Goal: Share content

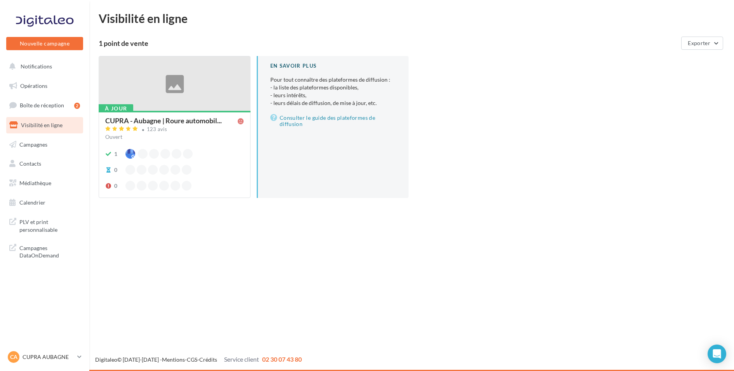
click at [173, 89] on div at bounding box center [174, 83] width 151 height 55
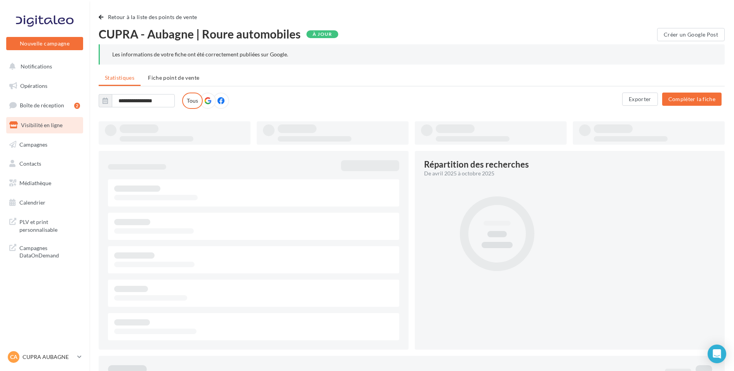
type input "**********"
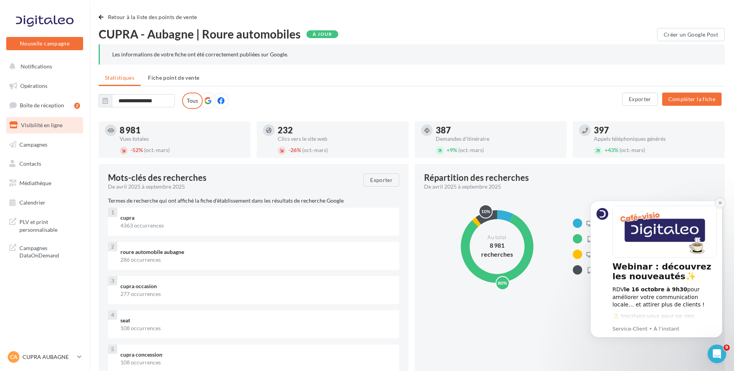
click at [720, 202] on icon "Dismiss notification" at bounding box center [720, 202] width 3 height 3
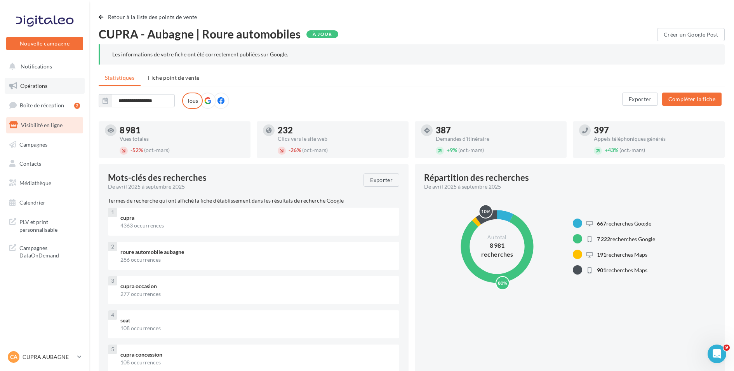
click at [41, 87] on span "Opérations" at bounding box center [33, 85] width 27 height 7
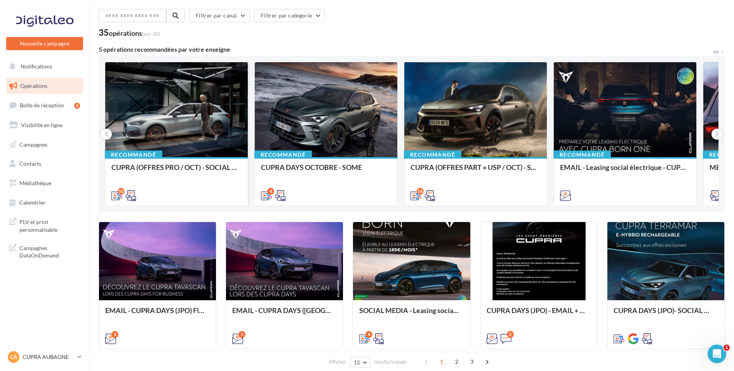
scroll to position [23, 0]
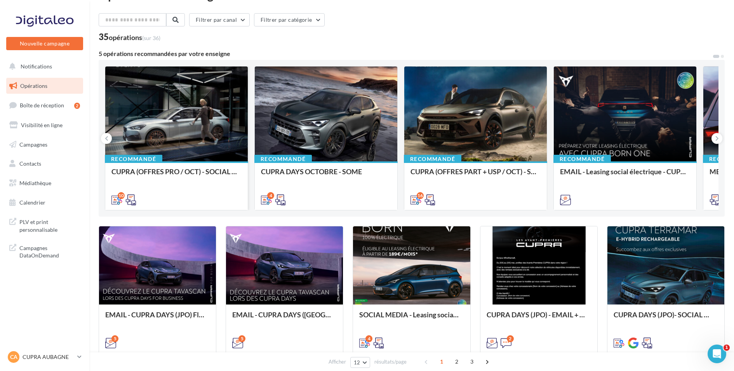
click at [178, 166] on div "Recommandé CUPRA (OFFRES PRO / OCT) - SOCIAL MEDIA" at bounding box center [176, 185] width 143 height 48
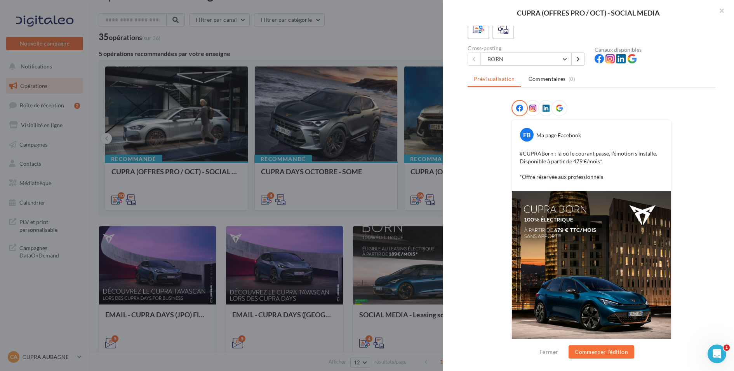
scroll to position [41, 0]
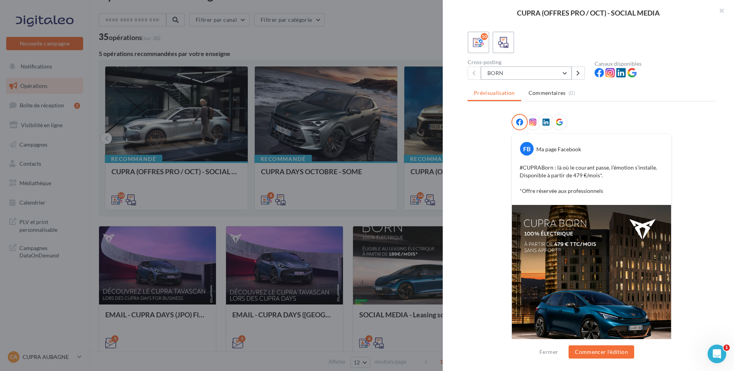
click at [547, 72] on button "BORN" at bounding box center [526, 72] width 91 height 13
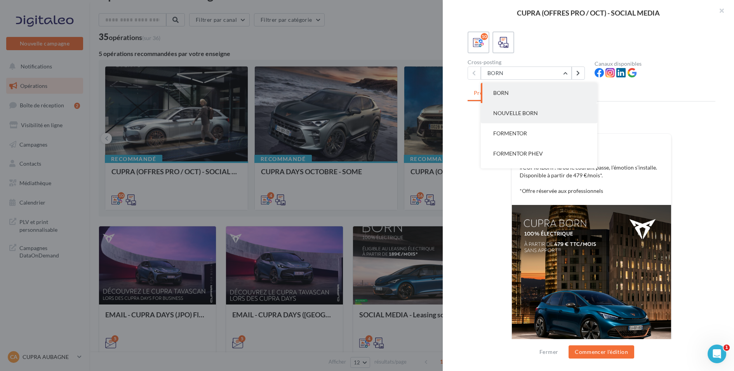
click at [541, 113] on button "NOUVELLE BORN" at bounding box center [539, 113] width 117 height 20
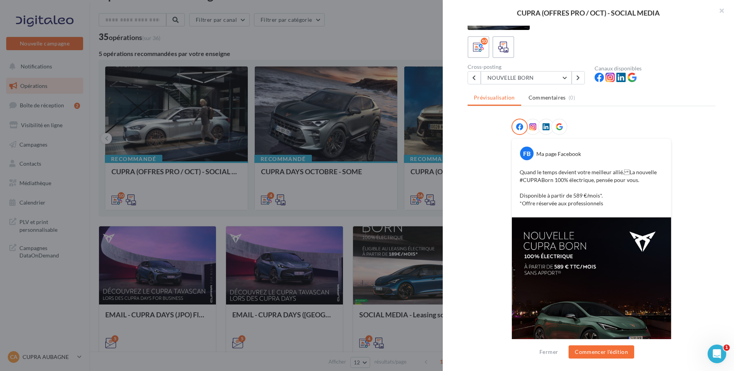
scroll to position [30, 0]
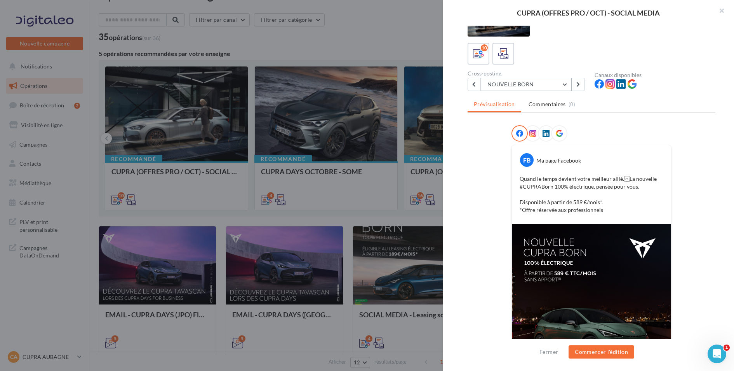
click at [527, 82] on button "NOUVELLE BORN" at bounding box center [526, 84] width 91 height 13
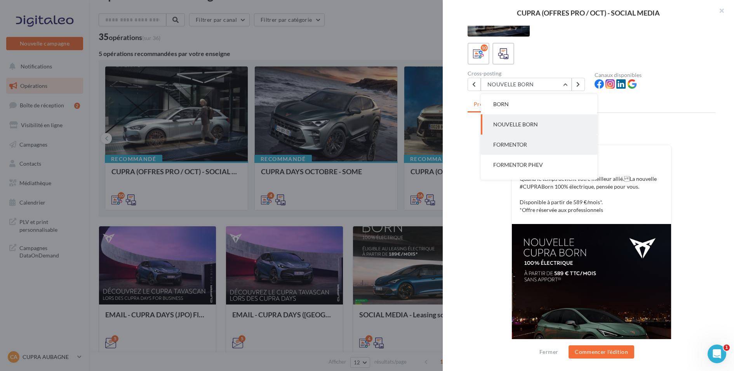
click at [534, 148] on button "FORMENTOR" at bounding box center [539, 144] width 117 height 20
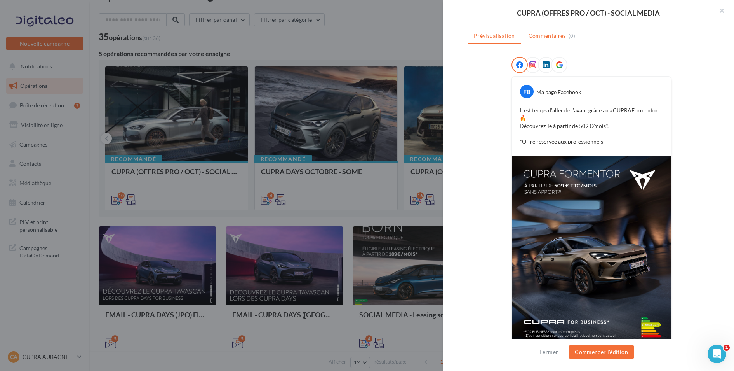
scroll to position [109, 0]
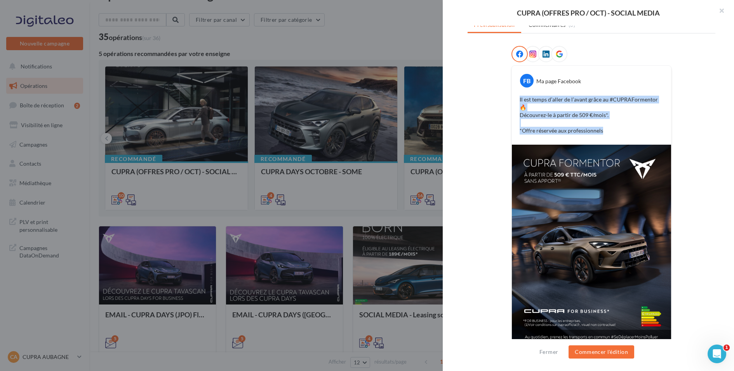
drag, startPoint x: 520, startPoint y: 96, endPoint x: 612, endPoint y: 122, distance: 96.3
click at [612, 122] on p "Il est temps d’aller de l’avant grâce au #CUPRAFormentor 🔥 Découvrez-le à parti…" at bounding box center [592, 115] width 144 height 39
copy p "Il est temps d’aller de l’avant grâce au #CUPRAFormentor 🔥 Découvrez-le à parti…"
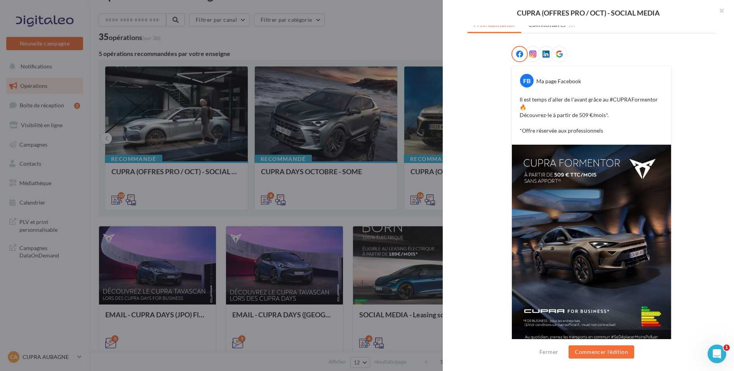
click at [571, 75] on div "FB Ma page Facebook" at bounding box center [591, 78] width 155 height 20
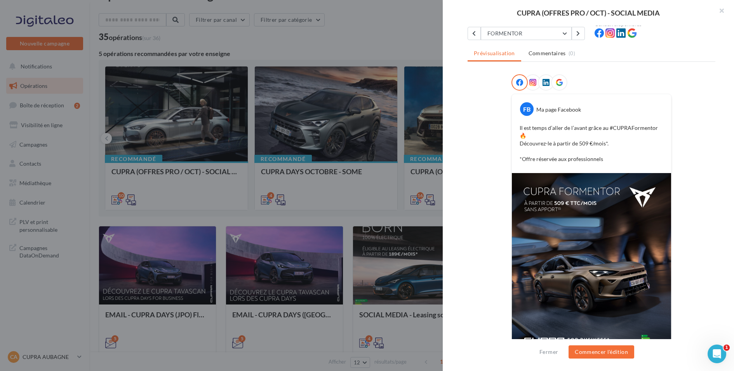
scroll to position [68, 0]
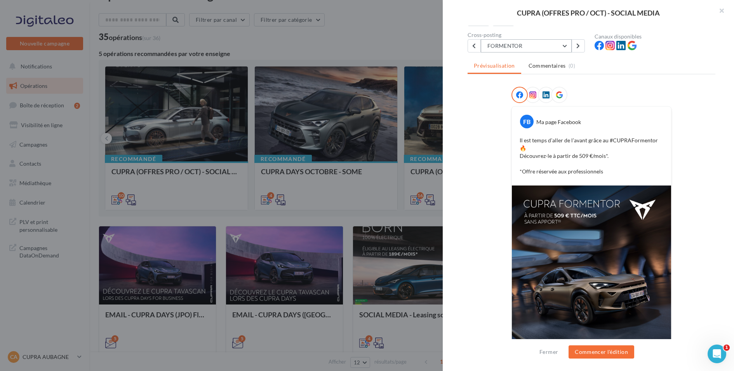
click at [525, 44] on button "FORMENTOR" at bounding box center [526, 45] width 91 height 13
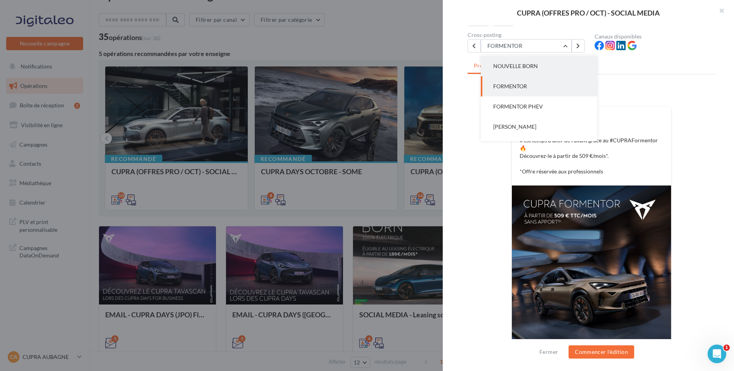
click at [535, 70] on button "NOUVELLE BORN" at bounding box center [539, 66] width 117 height 20
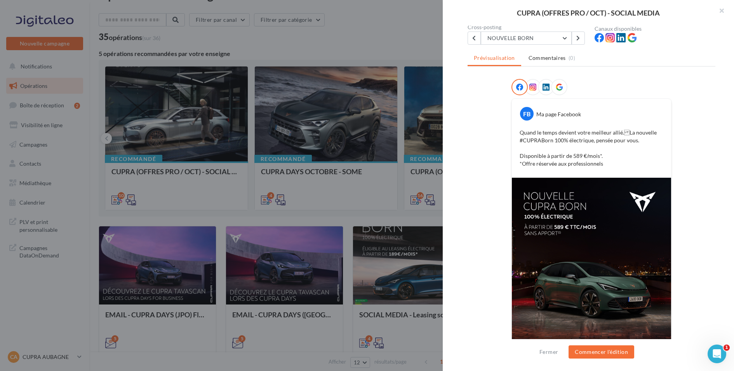
scroll to position [117, 0]
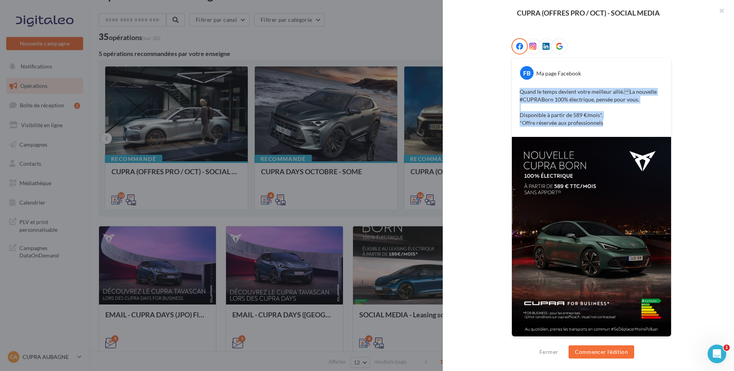
drag, startPoint x: 518, startPoint y: 90, endPoint x: 632, endPoint y: 122, distance: 119.2
click at [633, 124] on div "Quand le temps devient votre meilleur allié.La nouvelle #CUPRABorn 100% électr…" at bounding box center [591, 107] width 155 height 43
copy p "Quand le temps devient votre meilleur allié.La nouvelle #CUPRABorn 100% électr…"
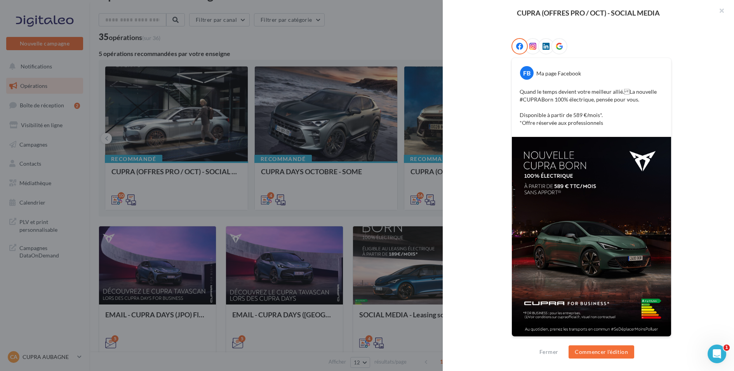
click at [347, 46] on div at bounding box center [367, 185] width 734 height 371
